Goal: Transaction & Acquisition: Purchase product/service

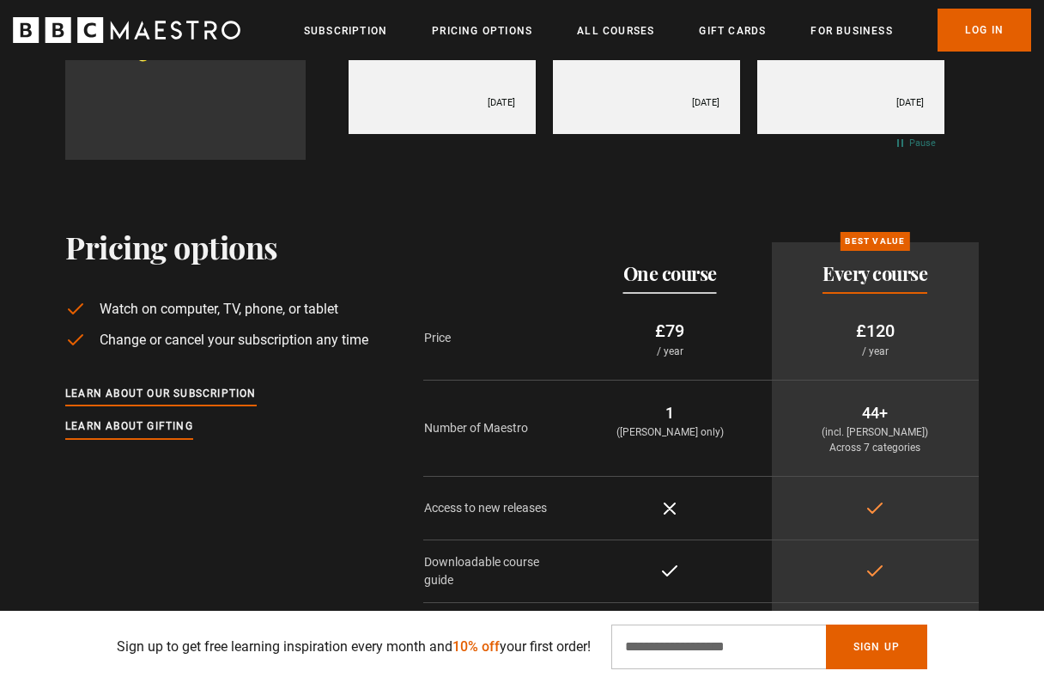
scroll to position [3858, 0]
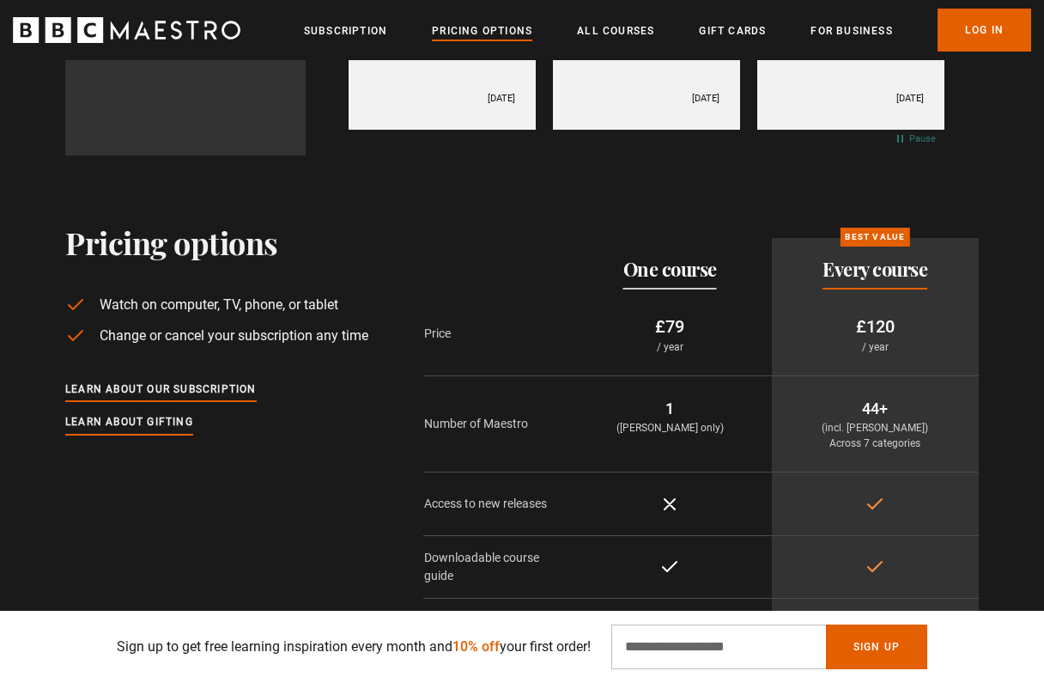
click at [476, 31] on link "Pricing Options" at bounding box center [482, 30] width 100 height 17
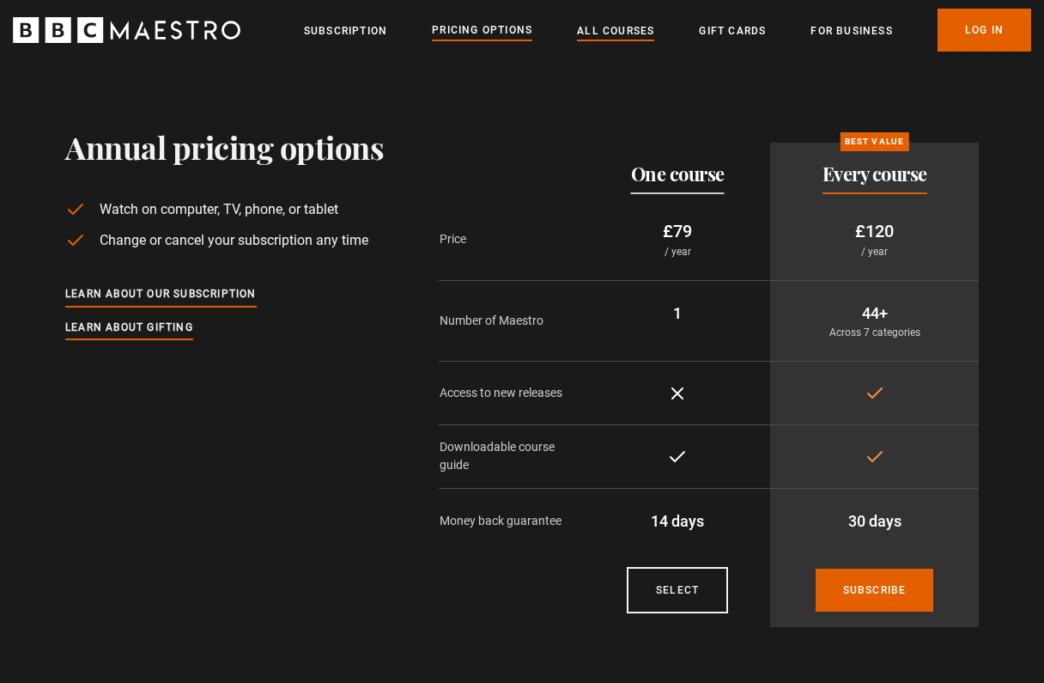
click at [629, 32] on link "All Courses" at bounding box center [615, 30] width 77 height 17
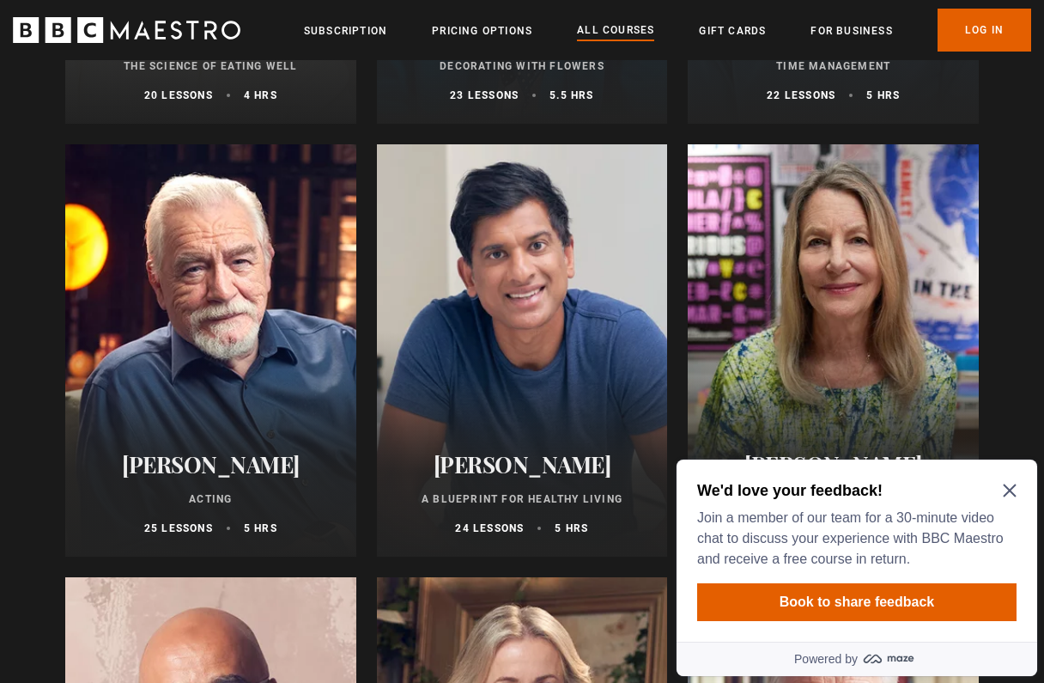
scroll to position [2995, 0]
